Goal: Communication & Community: Ask a question

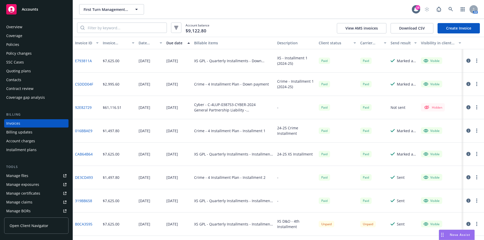
scroll to position [19, 0]
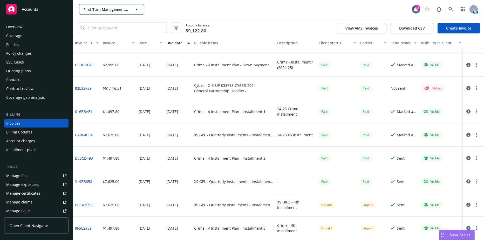
click at [116, 13] on button "First Turn Management, LLC" at bounding box center [111, 9] width 65 height 10
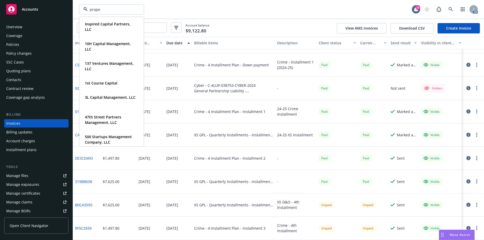
type input "propel"
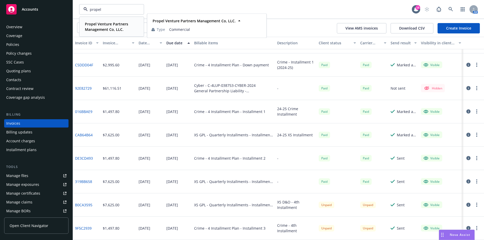
click at [113, 24] on strong "Propel Venture Partners Management Co, LLC." at bounding box center [106, 27] width 43 height 10
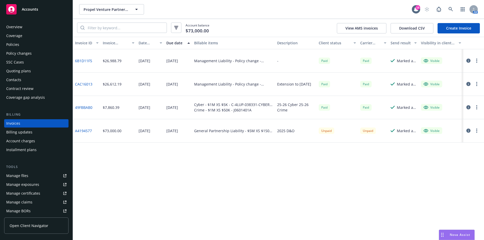
click at [25, 44] on div "Policies" at bounding box center [36, 45] width 60 height 8
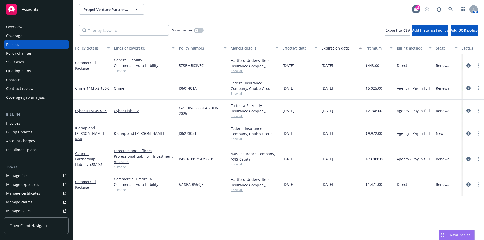
click at [446, 238] on div "Nova Assist" at bounding box center [456, 235] width 35 height 10
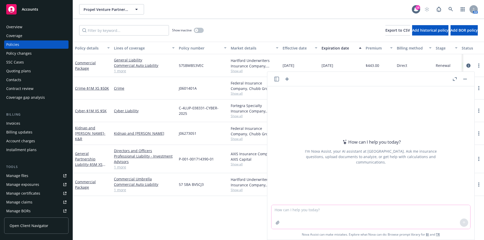
click at [387, 214] on textarea at bounding box center [371, 217] width 199 height 24
type textarea "I"
type textarea "Nova, tell me an insurance joke if you can please?"
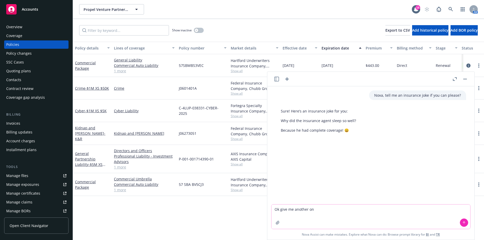
type textarea "Ok give me another one"
